Goal: Task Accomplishment & Management: Manage account settings

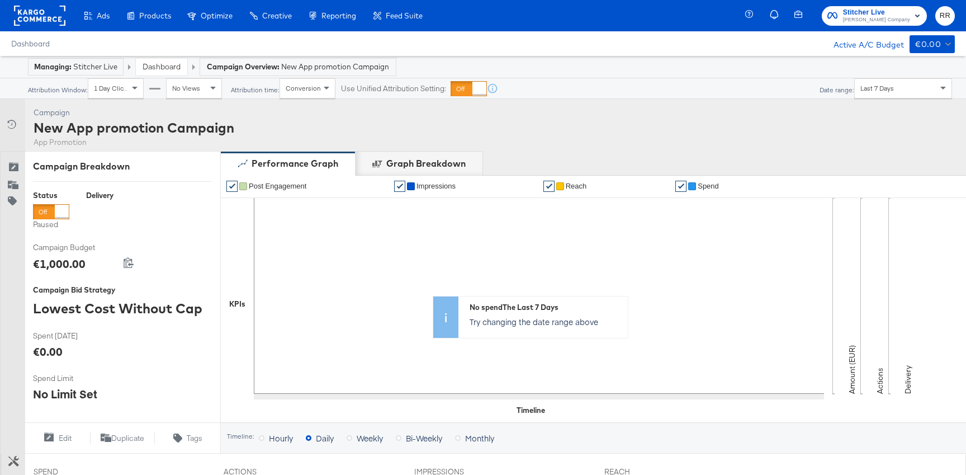
click at [13, 165] on icon at bounding box center [13, 167] width 11 height 11
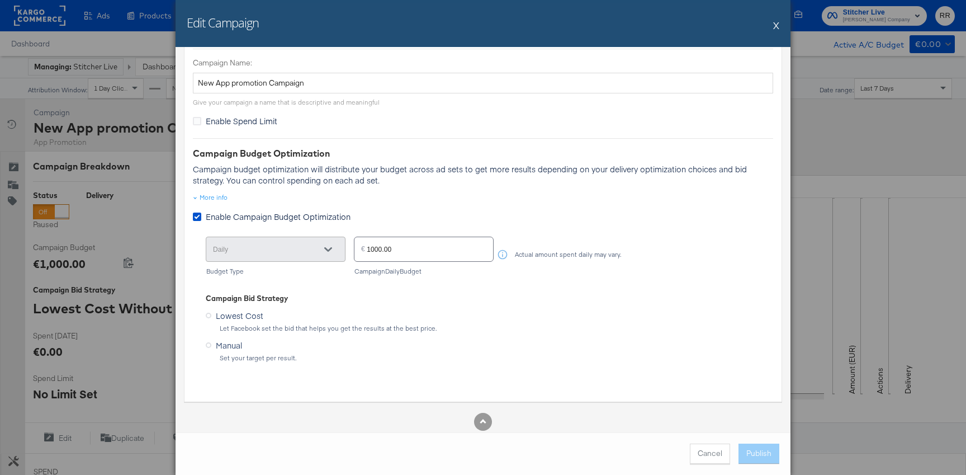
scroll to position [117, 0]
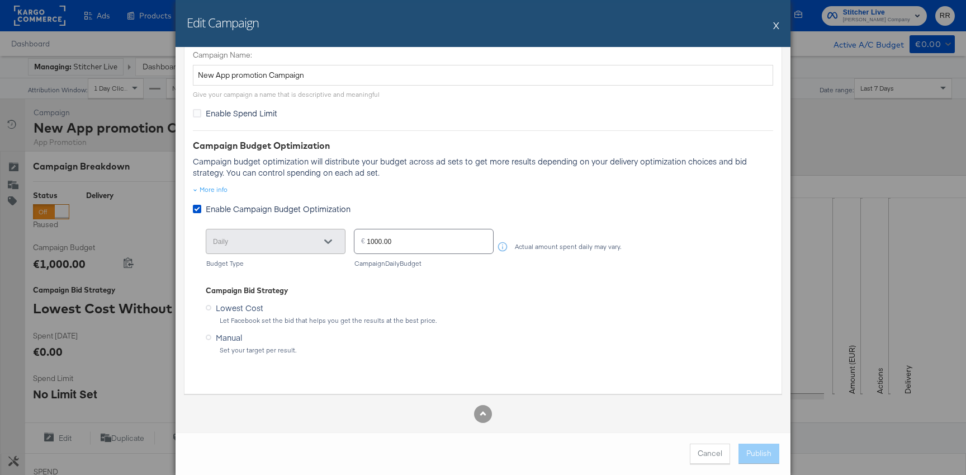
click at [400, 244] on input "1000.00" at bounding box center [430, 237] width 126 height 24
drag, startPoint x: 378, startPoint y: 241, endPoint x: 498, endPoint y: 236, distance: 119.8
click at [471, 241] on input "1000.00" at bounding box center [430, 237] width 126 height 24
type input "10.00"
click at [665, 325] on div "Lowest Cost Let Facebook set the bid that helps you get the results at the best…" at bounding box center [483, 326] width 555 height 55
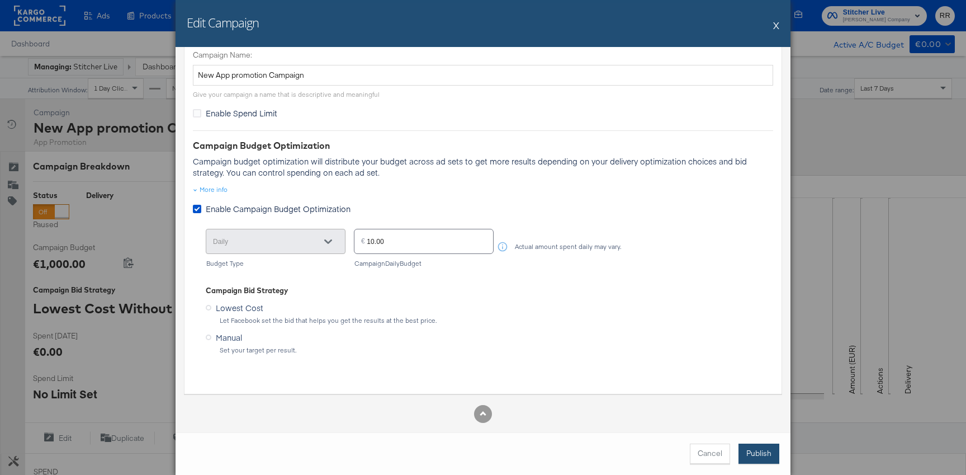
click at [759, 452] on button "Publish" at bounding box center [759, 453] width 41 height 20
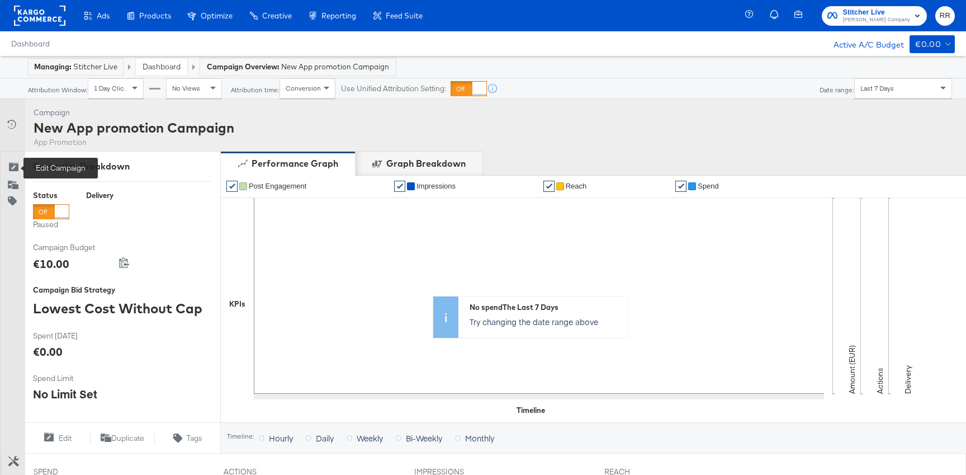
click at [17, 168] on icon at bounding box center [13, 167] width 11 height 11
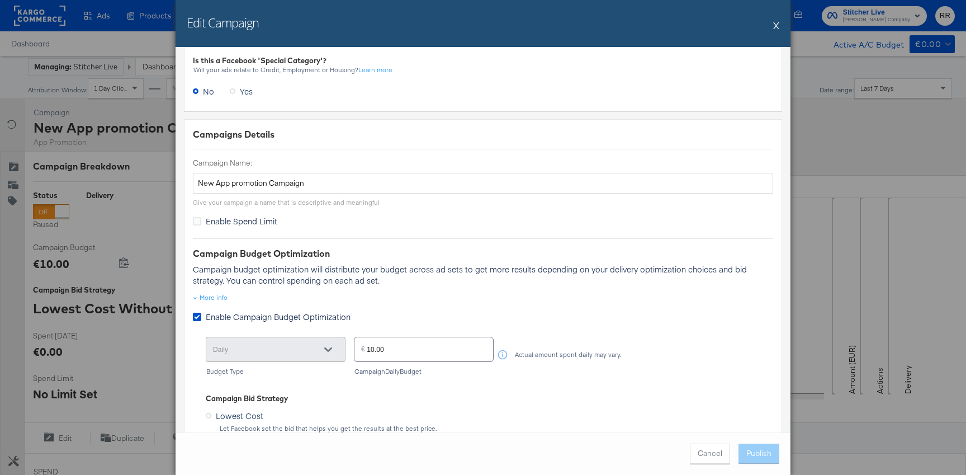
scroll to position [10, 0]
click at [374, 348] on input "10.00" at bounding box center [430, 344] width 126 height 24
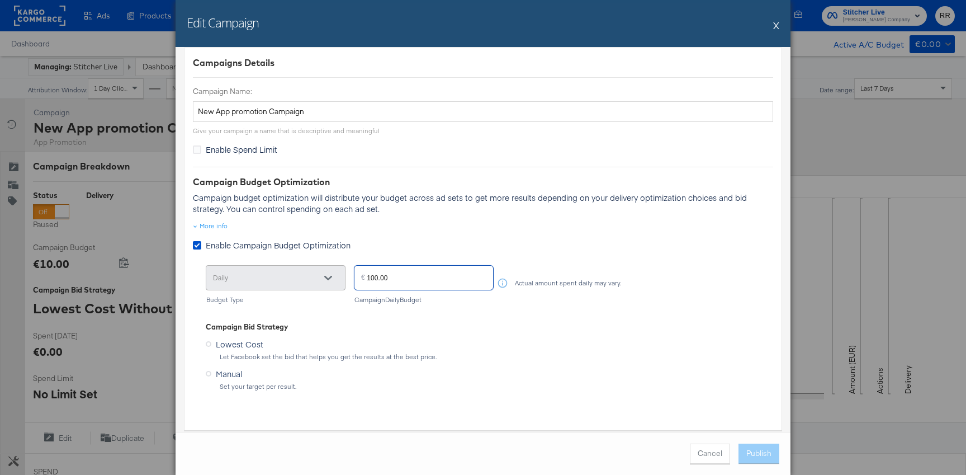
scroll to position [114, 0]
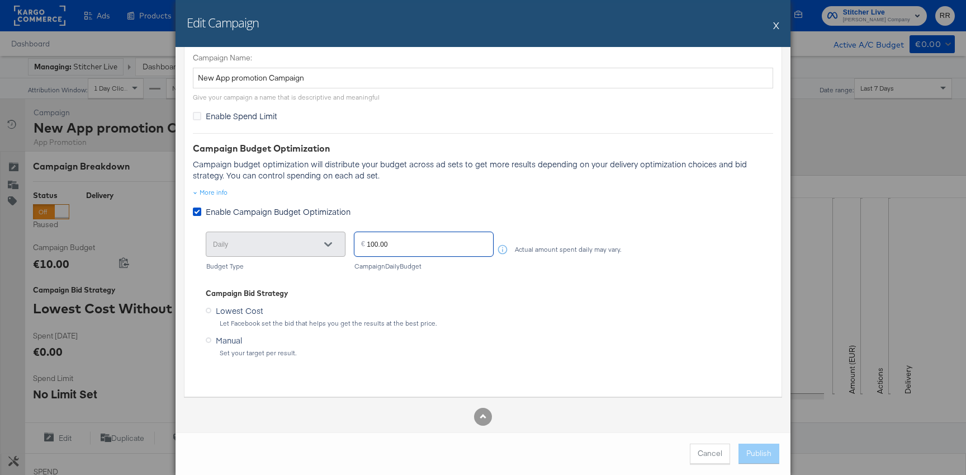
type input "100.00"
click at [647, 325] on div "Let Facebook set the bid that helps you get the results at the best price." at bounding box center [489, 323] width 541 height 8
click at [755, 451] on button "Publish" at bounding box center [759, 453] width 41 height 20
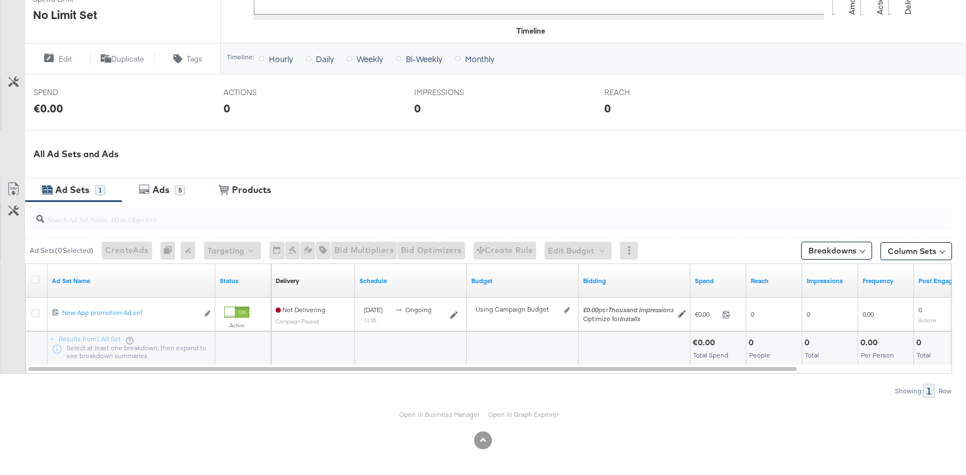
scroll to position [0, 0]
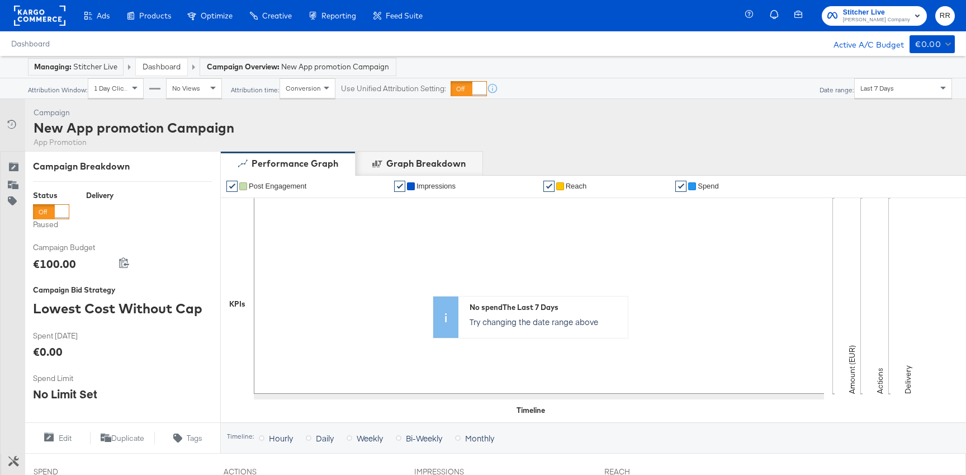
click at [901, 12] on span "Stitcher Live" at bounding box center [876, 13] width 67 height 12
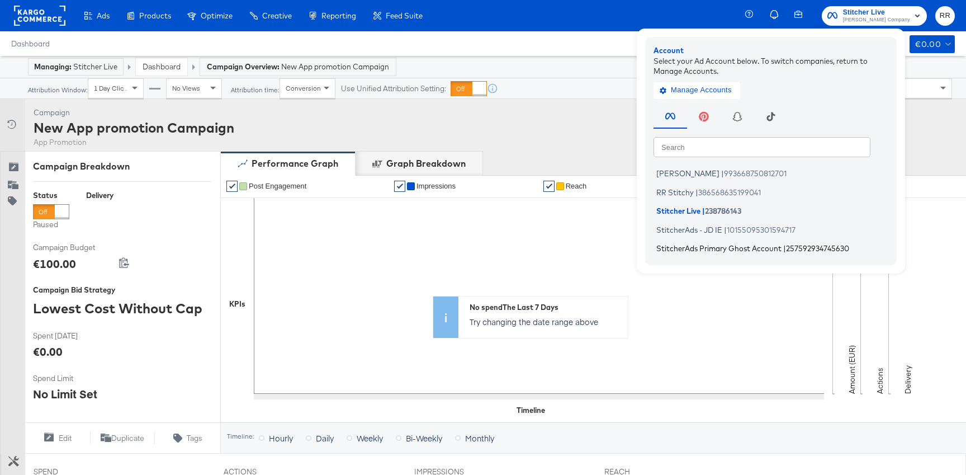
click at [748, 252] on span "StitcherAds Primary Ghost Account" at bounding box center [718, 248] width 125 height 9
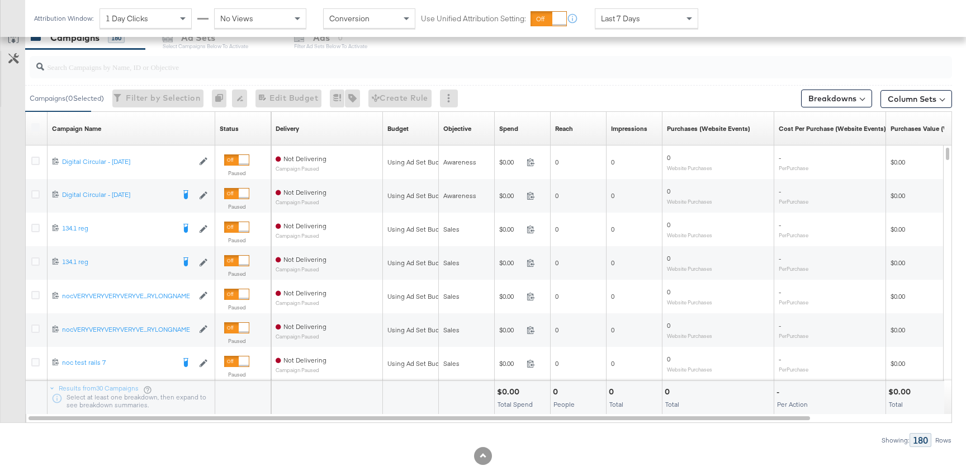
scroll to position [508, 0]
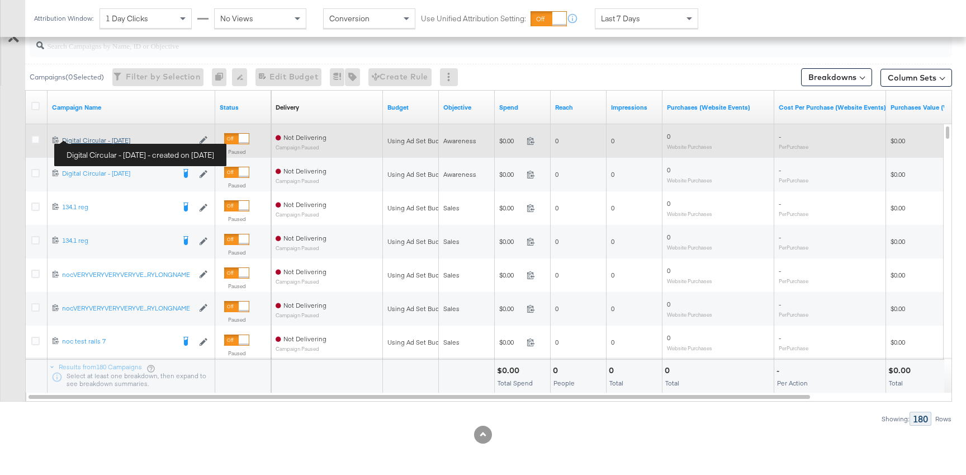
click at [89, 138] on div "Digital Circular - [DATE] Digital Circular - [DATE]" at bounding box center [127, 140] width 131 height 9
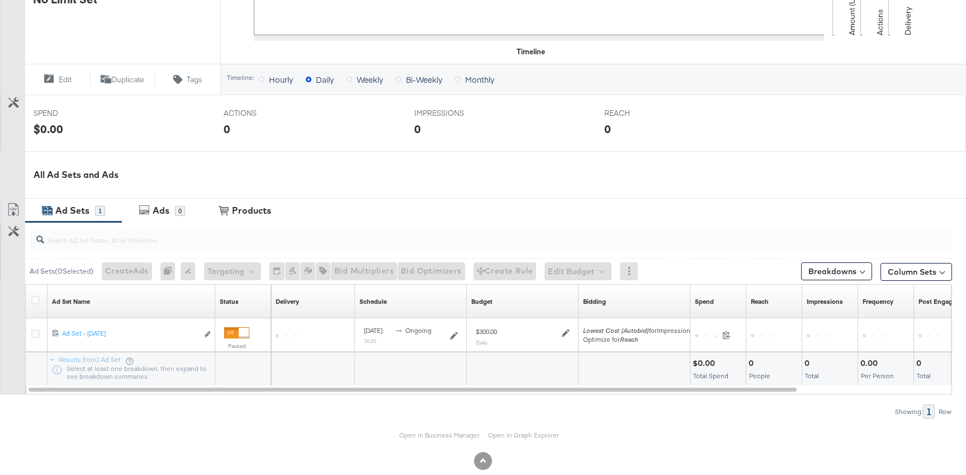
scroll to position [379, 0]
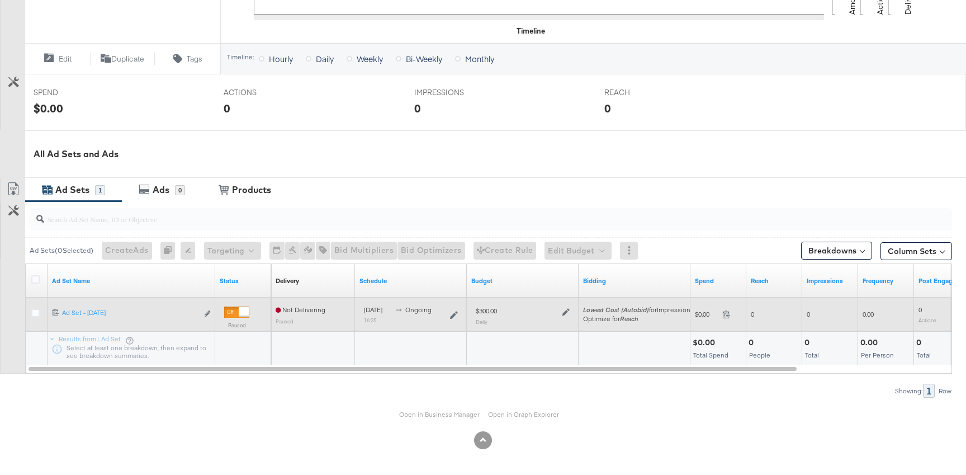
click at [566, 306] on div at bounding box center [564, 311] width 11 height 10
click at [566, 310] on icon at bounding box center [566, 312] width 8 height 8
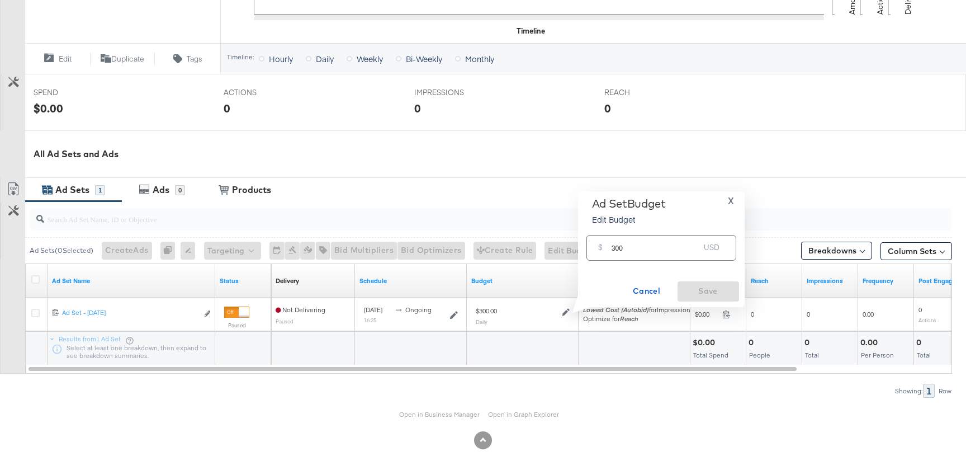
click at [632, 248] on input "300" at bounding box center [656, 243] width 88 height 24
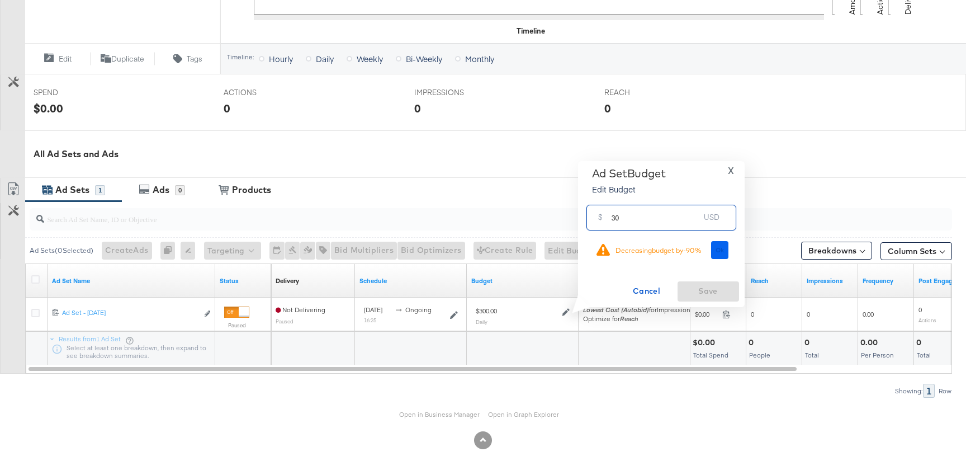
type input "30"
click at [718, 254] on button "Ok" at bounding box center [720, 250] width 18 height 18
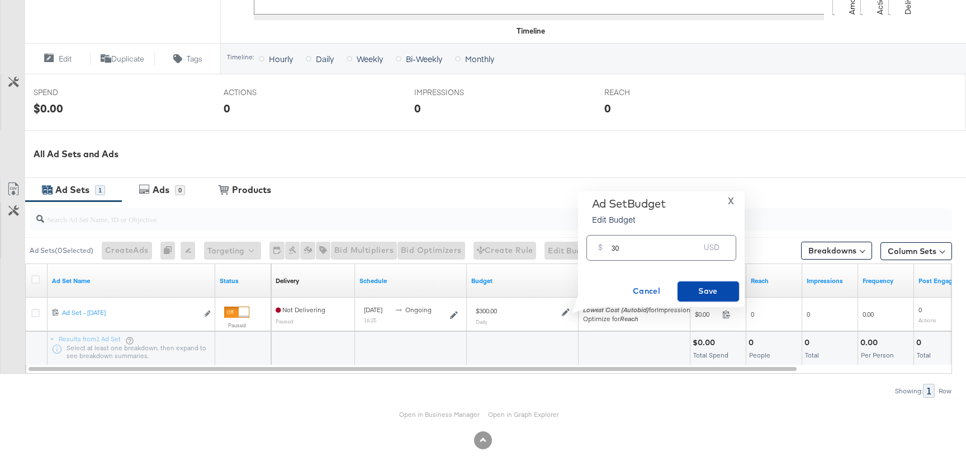
click at [706, 283] on button "Save" at bounding box center [709, 291] width 62 height 20
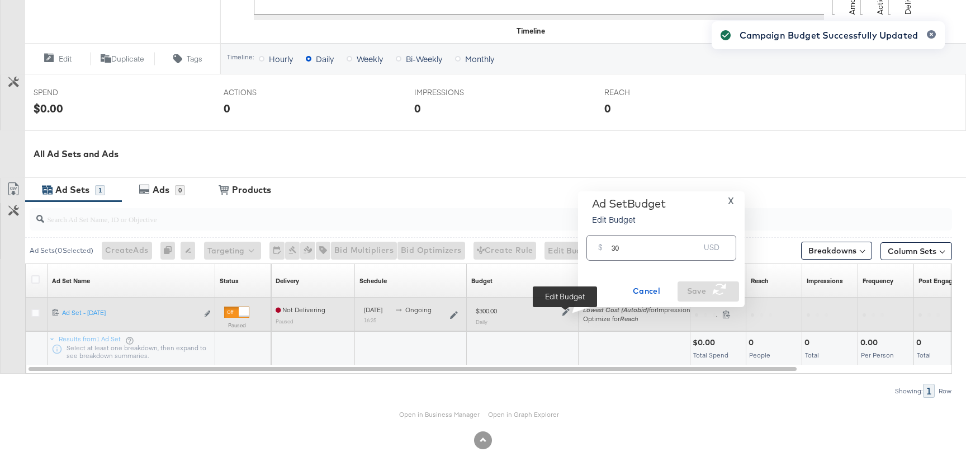
click at [568, 313] on icon at bounding box center [566, 312] width 8 height 8
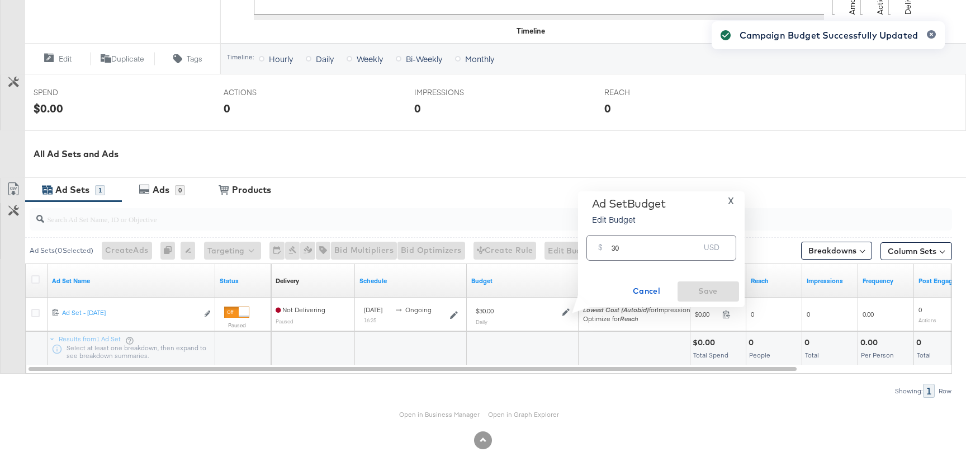
click at [636, 247] on input "30" at bounding box center [656, 243] width 88 height 24
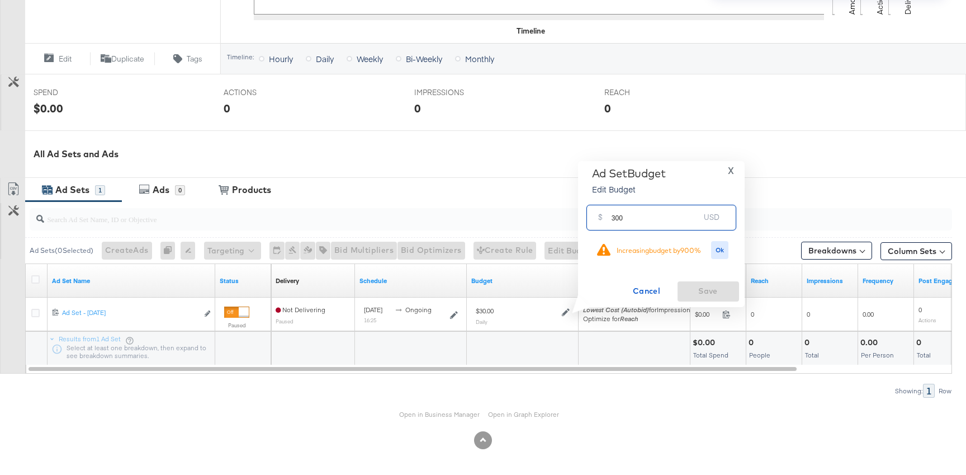
type input "300"
click at [716, 254] on div "Managing: StitcherAds Primary Ghost Account Dashboard Campaign Overview: Digita…" at bounding box center [483, 76] width 966 height 798
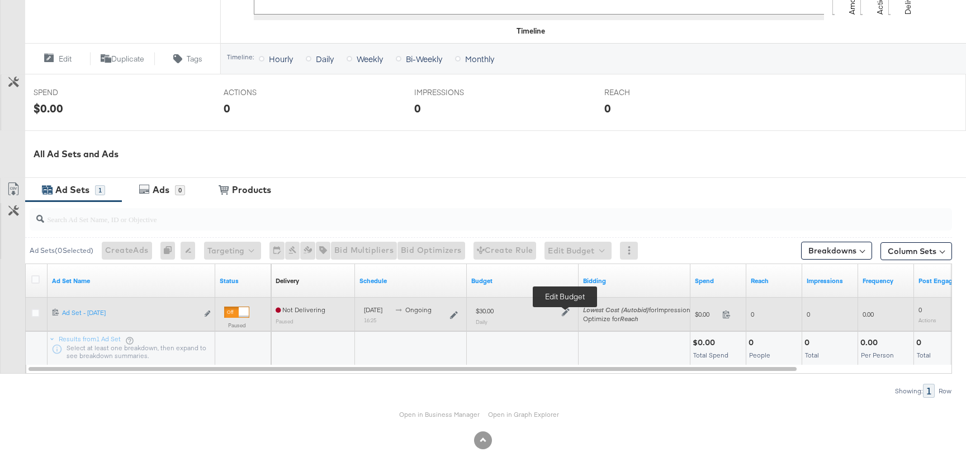
click at [564, 315] on icon at bounding box center [566, 312] width 8 height 8
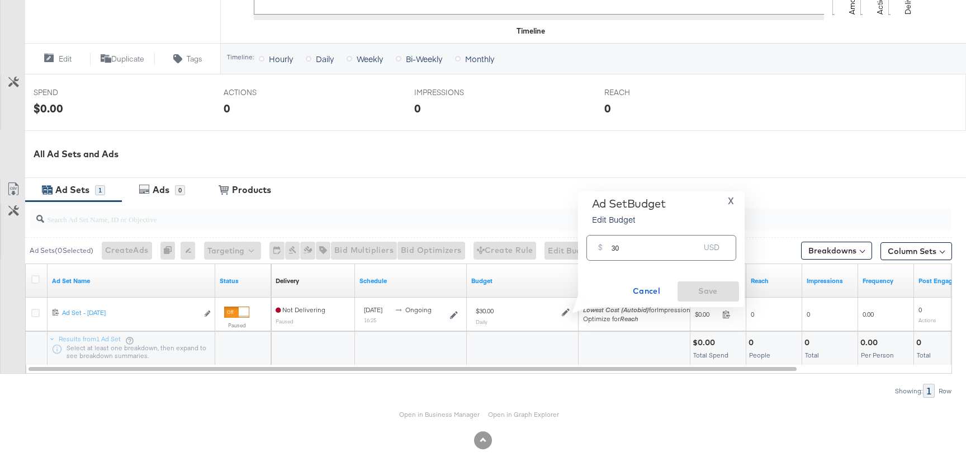
click at [629, 249] on input "30" at bounding box center [656, 243] width 88 height 24
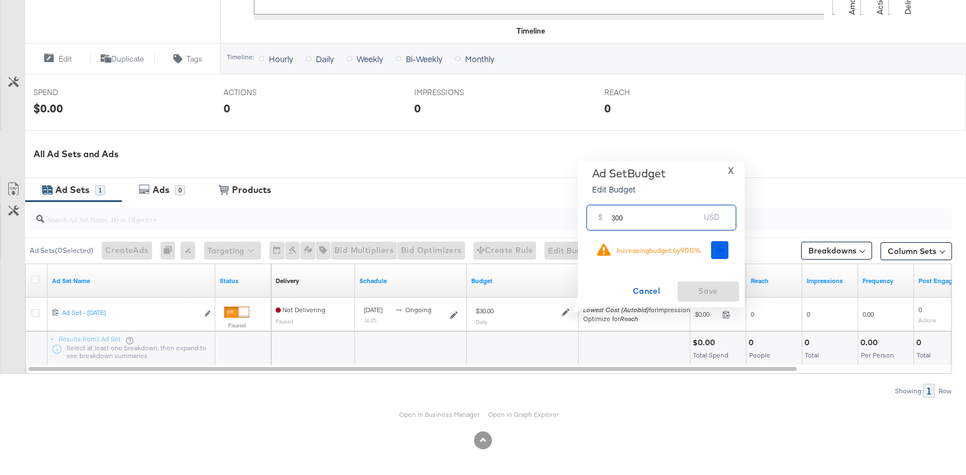
type input "300"
click at [722, 254] on button "Ok" at bounding box center [720, 250] width 18 height 18
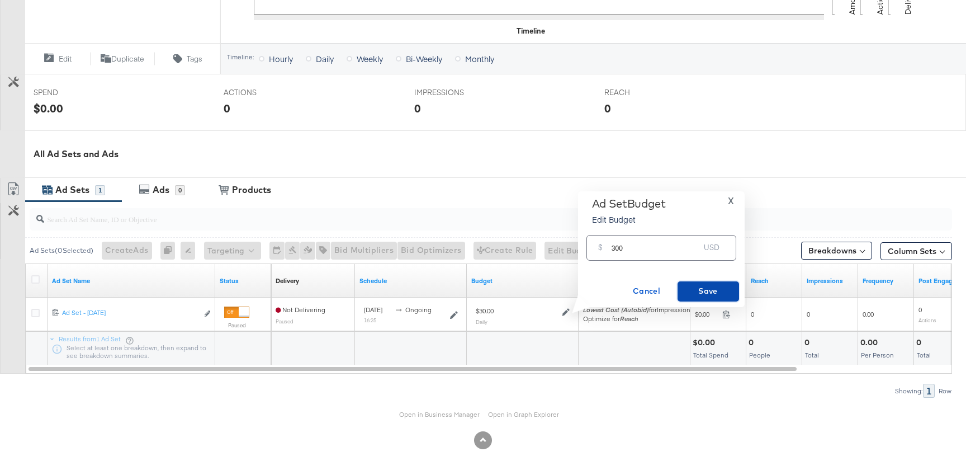
click at [703, 284] on span "Save" at bounding box center [708, 291] width 53 height 14
